Goal: Browse casually: Explore the website without a specific task or goal

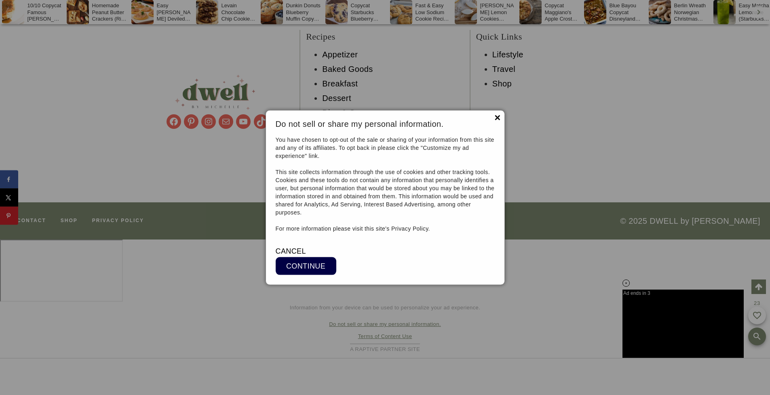
scroll to position [9836, 0]
